Goal: Task Accomplishment & Management: Use online tool/utility

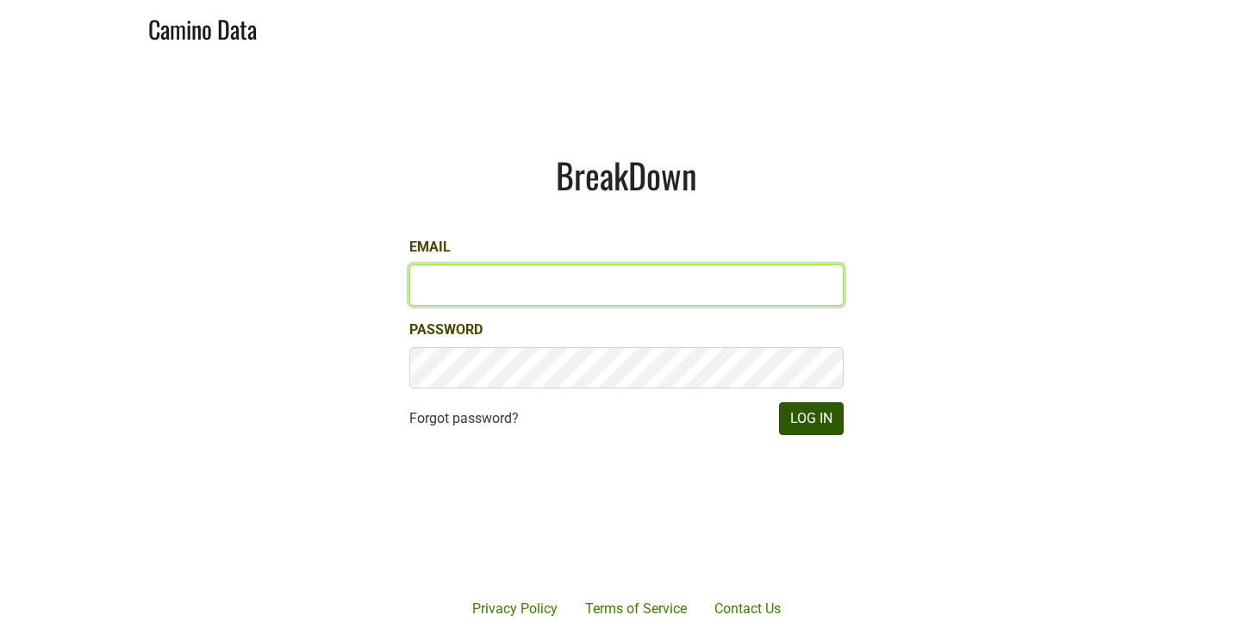
type input "[PERSON_NAME][EMAIL_ADDRESS][DOMAIN_NAME]"
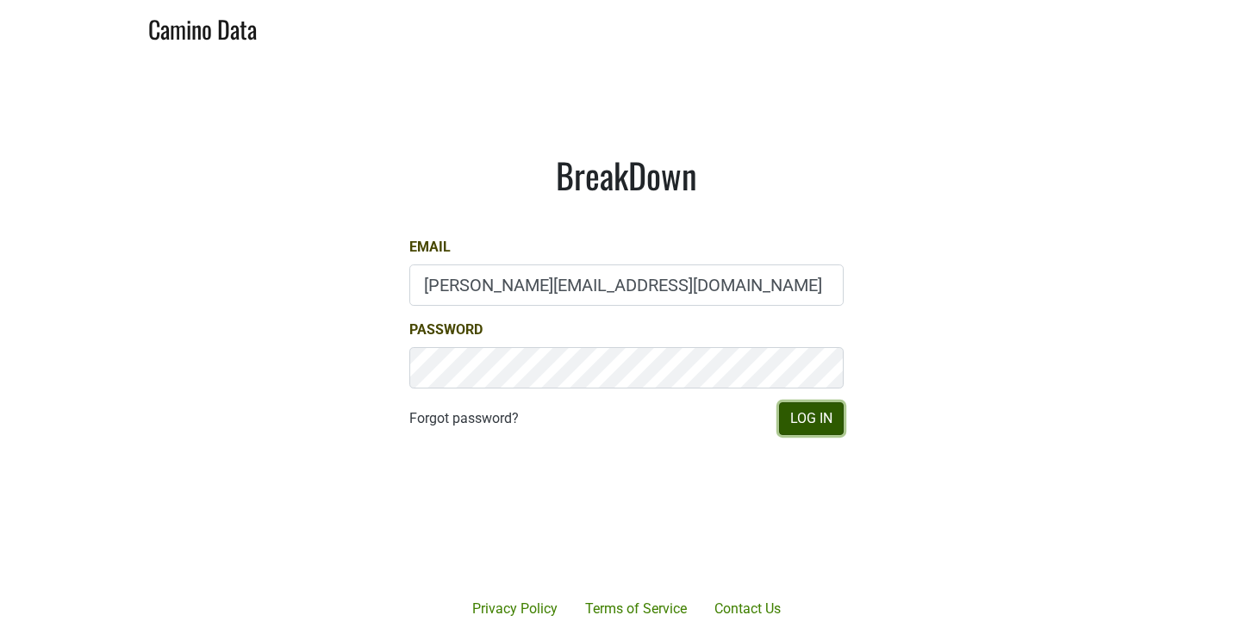
click at [813, 418] on button "Log In" at bounding box center [811, 418] width 65 height 33
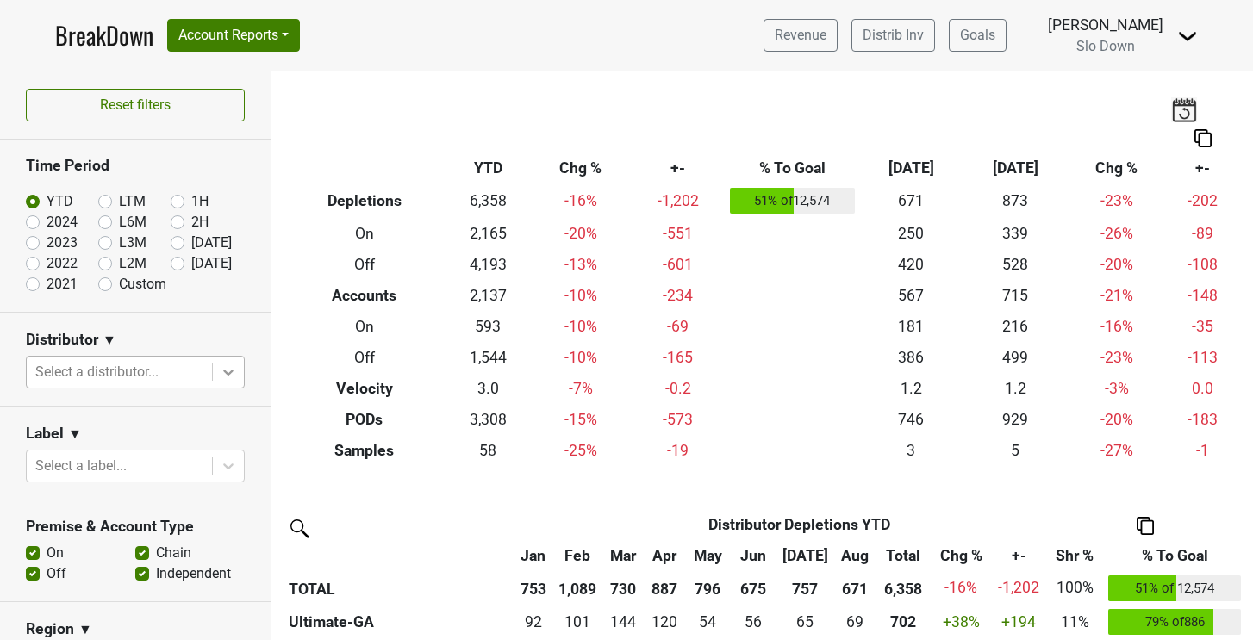
click at [227, 365] on icon at bounding box center [228, 372] width 17 height 17
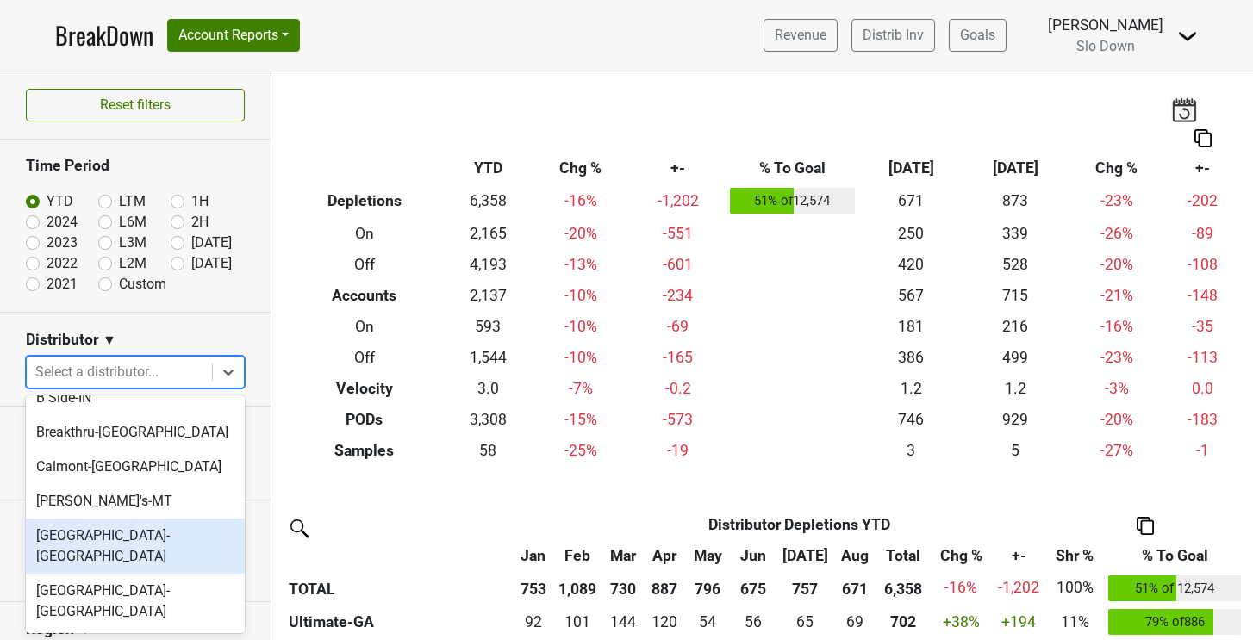
scroll to position [278, 0]
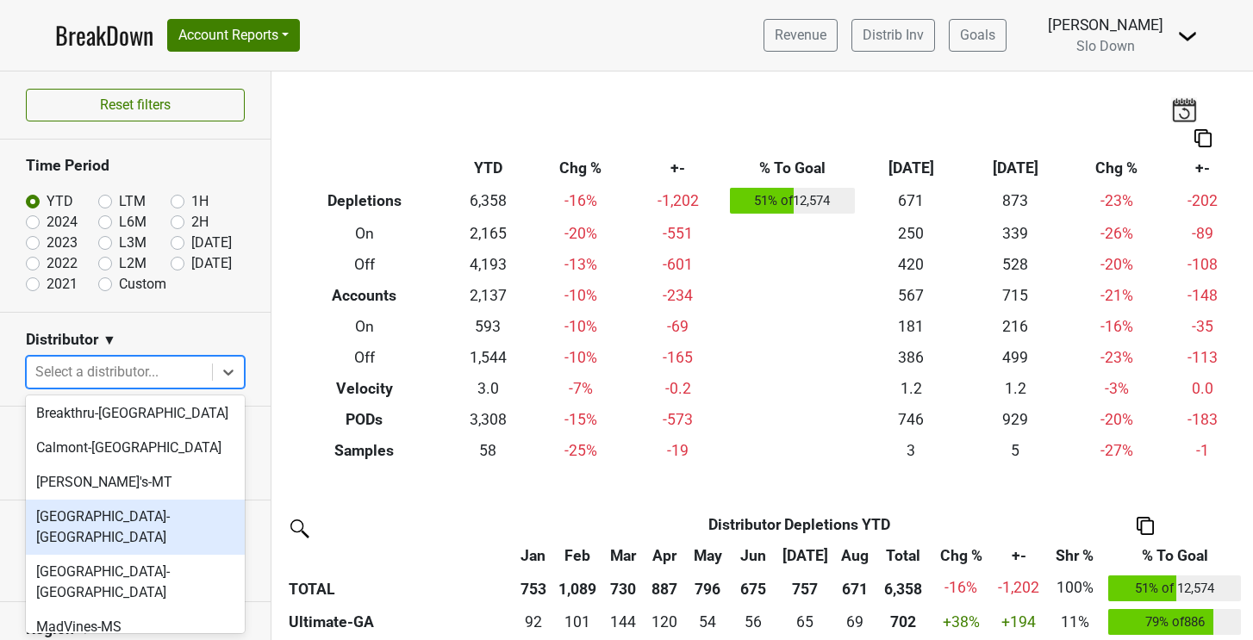
click at [103, 512] on div "Great Lakes-MI" at bounding box center [135, 527] width 219 height 55
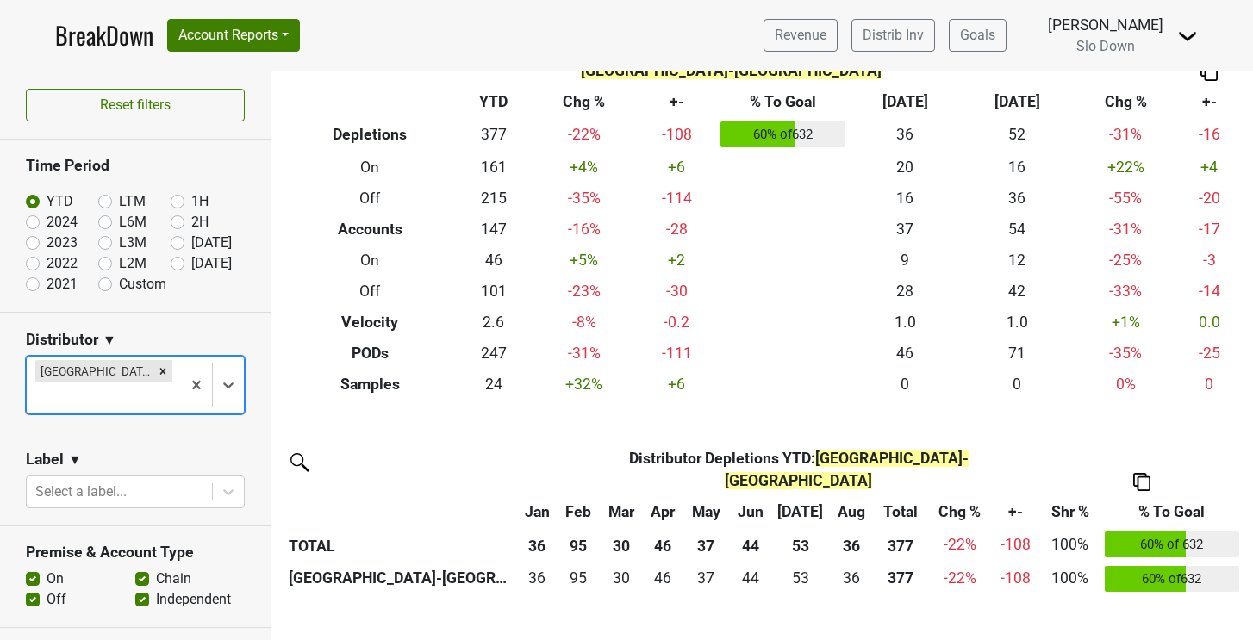
scroll to position [0, 0]
